Goal: Information Seeking & Learning: Learn about a topic

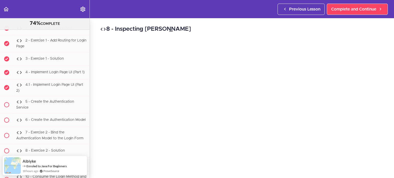
scroll to position [10117, 0]
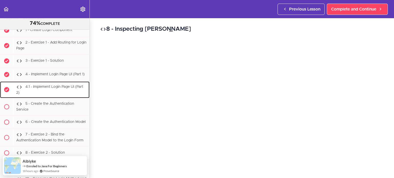
click at [59, 99] on div "4.1 - Implement Login Page UI (Part 2)" at bounding box center [51, 90] width 76 height 17
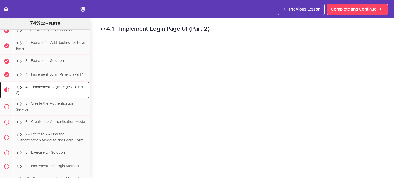
scroll to position [10166, 0]
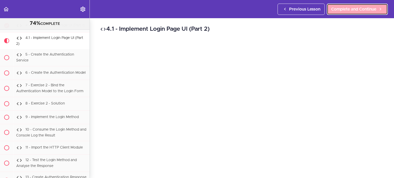
click at [355, 10] on span "Complete and Continue" at bounding box center [353, 9] width 45 height 6
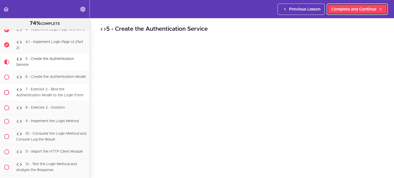
scroll to position [10161, 0]
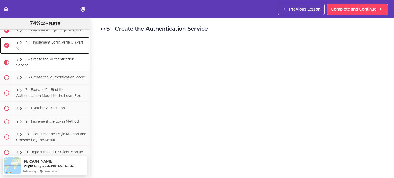
click at [69, 48] on span "4.1 - Implement Login Page UI (Part 2)" at bounding box center [49, 46] width 67 height 10
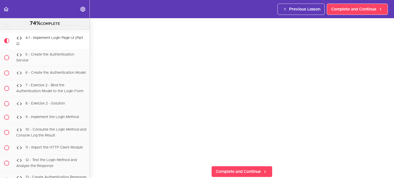
scroll to position [39, 0]
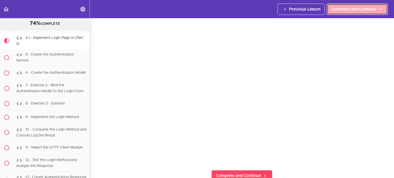
click at [354, 8] on span "Complete and Continue" at bounding box center [353, 9] width 45 height 6
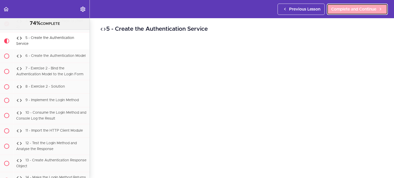
scroll to position [10183, 0]
